Goal: Navigation & Orientation: Find specific page/section

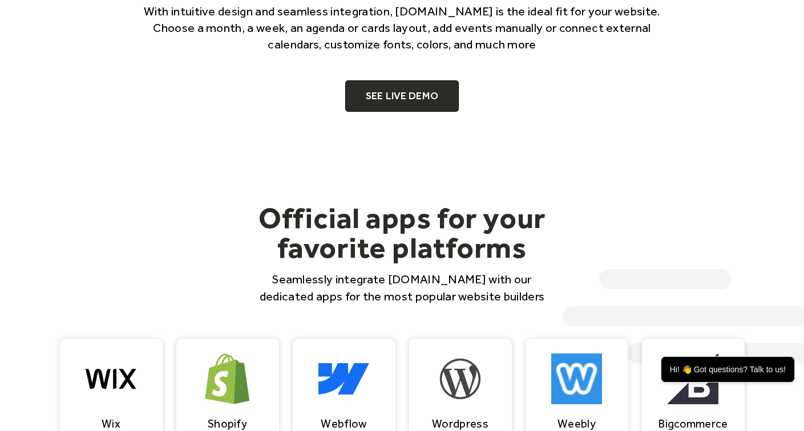
scroll to position [805, 0]
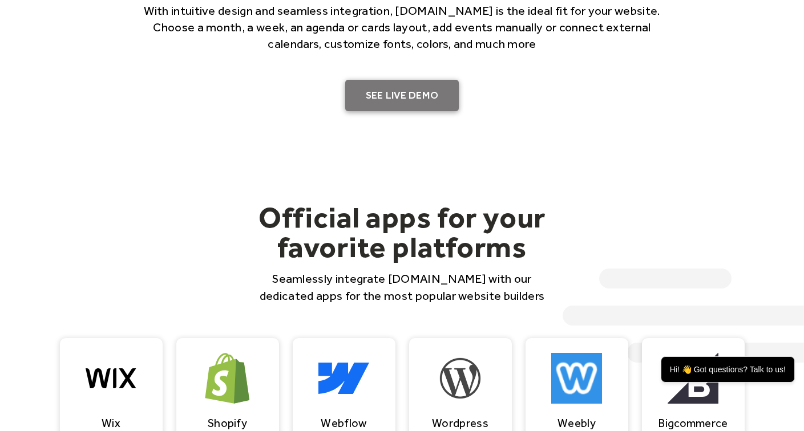
click at [377, 90] on link "SEE LIVE DEMO" at bounding box center [402, 96] width 114 height 32
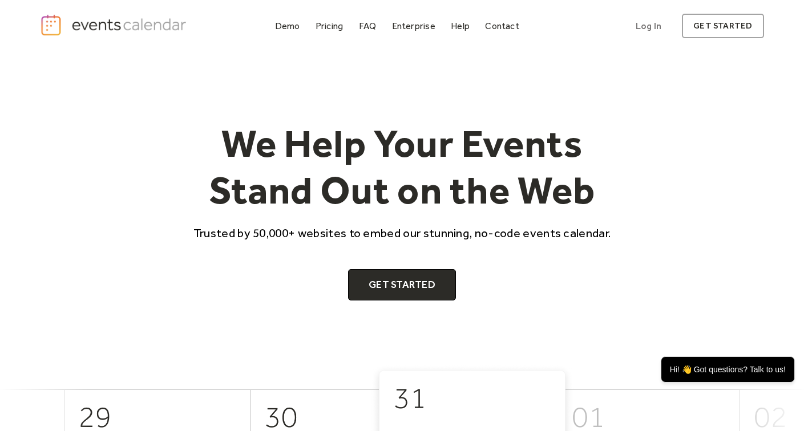
scroll to position [0, 0]
click at [163, 27] on img "home" at bounding box center [114, 25] width 149 height 23
click at [285, 25] on div "Demo" at bounding box center [287, 26] width 25 height 6
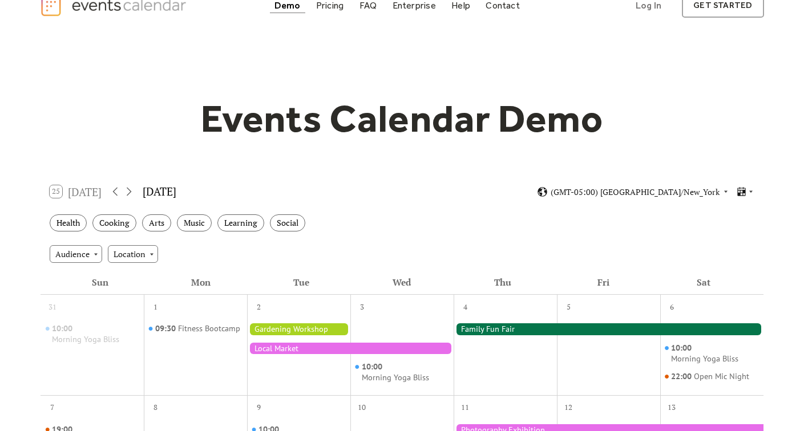
scroll to position [23, 0]
